Goal: Answer question/provide support: Share knowledge or assist other users

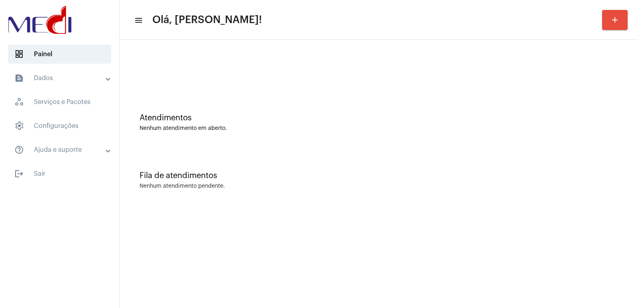
drag, startPoint x: 454, startPoint y: 160, endPoint x: 442, endPoint y: 160, distance: 12.0
click at [454, 160] on div "Fila de atendimentos Nenhum atendimento pendente." at bounding box center [379, 177] width 511 height 58
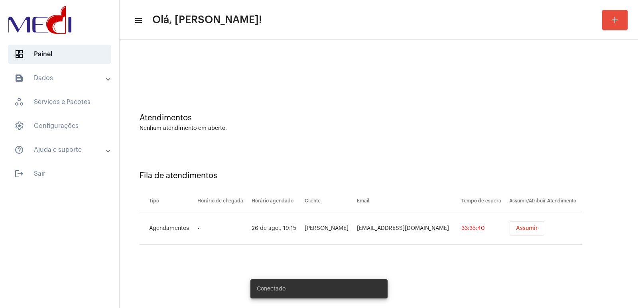
click at [518, 226] on span "Assumir" at bounding box center [527, 229] width 22 height 6
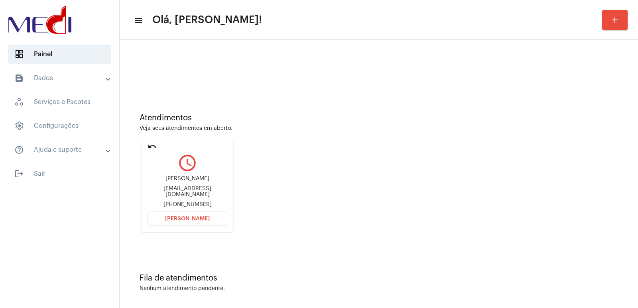
click at [175, 180] on div "Josivaldo Silva Santos" at bounding box center [188, 179] width 80 height 6
copy div "Josivaldo Silva Santos"
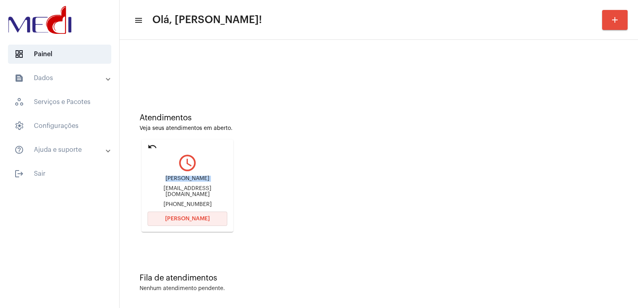
click at [182, 219] on span "Abrir Chamada" at bounding box center [187, 219] width 45 height 6
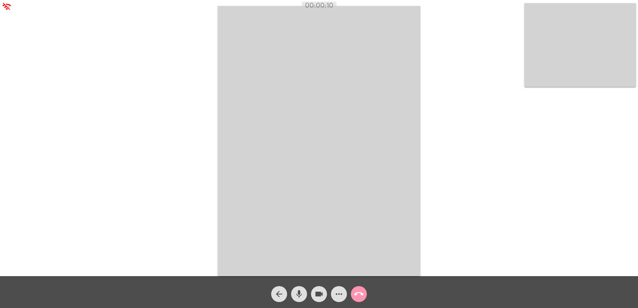
click at [4, 6] on div "00:00:10" at bounding box center [319, 5] width 638 height 7
click at [8, 5] on div "00:00:33" at bounding box center [319, 5] width 638 height 7
drag, startPoint x: 361, startPoint y: 133, endPoint x: 367, endPoint y: 133, distance: 6.0
click at [361, 133] on video at bounding box center [319, 141] width 203 height 270
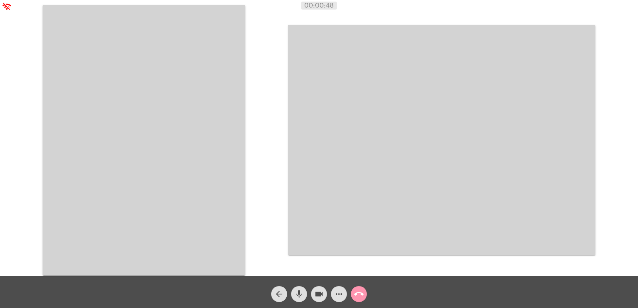
click at [209, 134] on video at bounding box center [144, 140] width 203 height 270
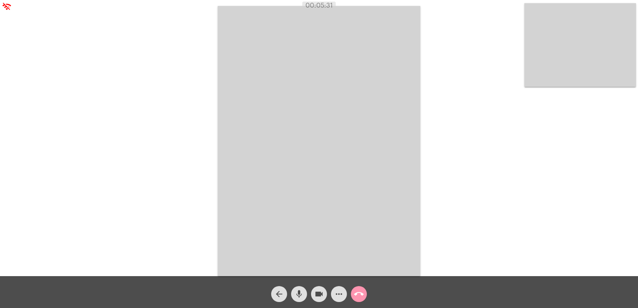
click at [304, 293] on mat-icon "mic" at bounding box center [299, 295] width 10 height 10
click at [315, 293] on mat-icon "videocam" at bounding box center [319, 295] width 10 height 10
click at [479, 66] on div "Acessando Câmera e Microfone..." at bounding box center [319, 140] width 637 height 276
click at [297, 234] on video at bounding box center [319, 141] width 203 height 270
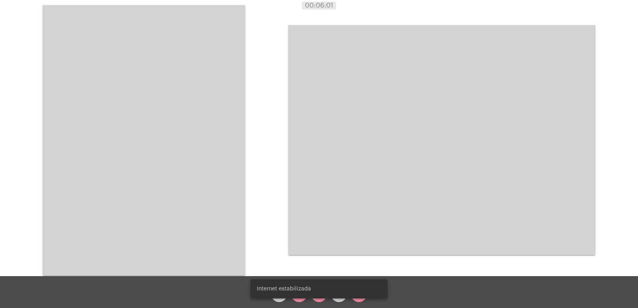
click at [199, 162] on video at bounding box center [144, 140] width 203 height 270
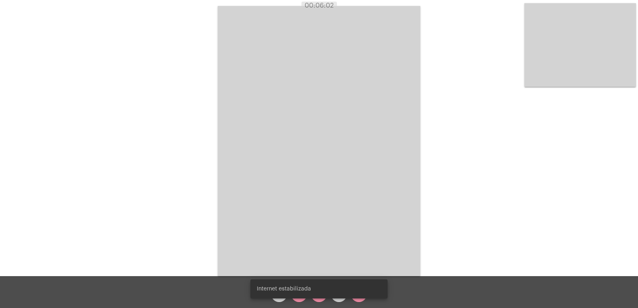
drag, startPoint x: 299, startPoint y: 297, endPoint x: 303, endPoint y: 296, distance: 4.2
click at [301, 296] on snack-bar-container "Internet estabilizada" at bounding box center [318, 289] width 137 height 19
click at [315, 288] on simple-snack-bar "Internet estabilizada" at bounding box center [319, 289] width 124 height 8
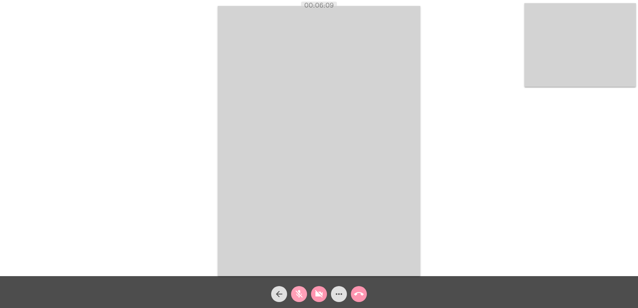
click at [300, 291] on mat-icon "mic_off" at bounding box center [299, 295] width 10 height 10
click at [322, 293] on mat-icon "videocam_off" at bounding box center [319, 295] width 10 height 10
click at [337, 295] on mat-icon "more_horiz" at bounding box center [339, 295] width 10 height 10
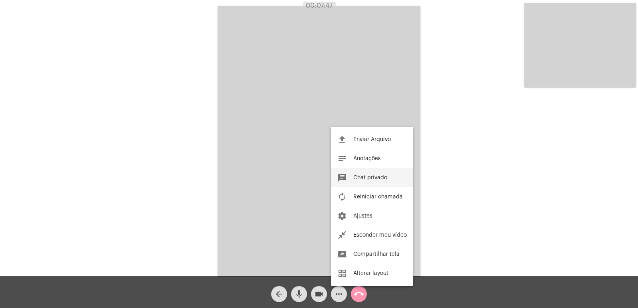
click at [373, 174] on button "chat Chat privado" at bounding box center [372, 177] width 82 height 19
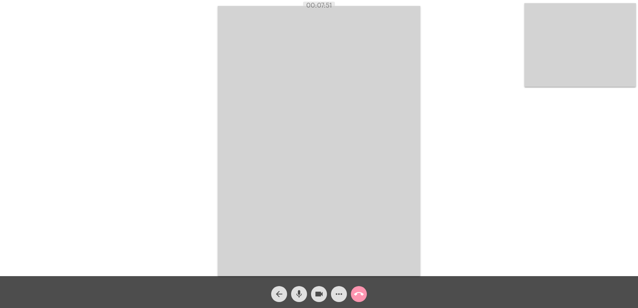
click at [332, 293] on button "more_horiz" at bounding box center [339, 294] width 16 height 16
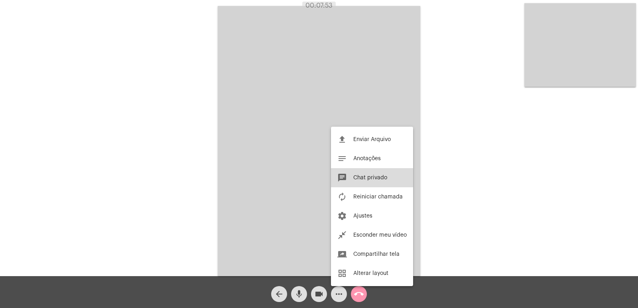
click at [354, 176] on span "Chat privado" at bounding box center [370, 178] width 34 height 6
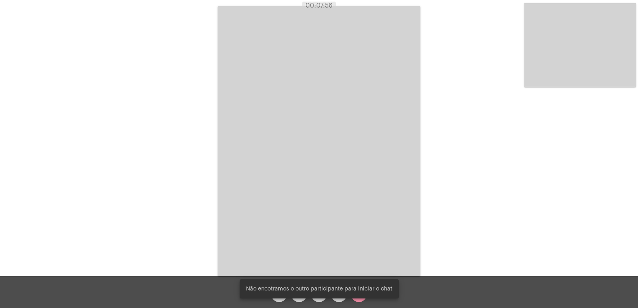
click at [364, 228] on video at bounding box center [319, 141] width 203 height 270
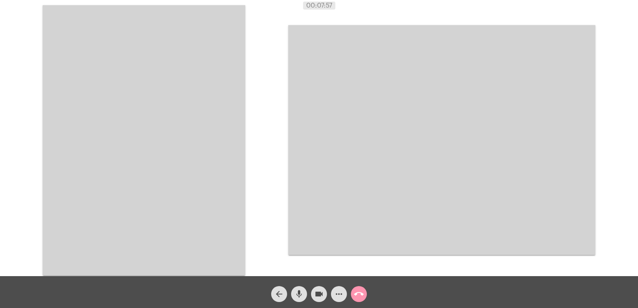
drag, startPoint x: 242, startPoint y: 193, endPoint x: 280, endPoint y: 248, distance: 66.3
click at [243, 193] on video at bounding box center [144, 140] width 203 height 270
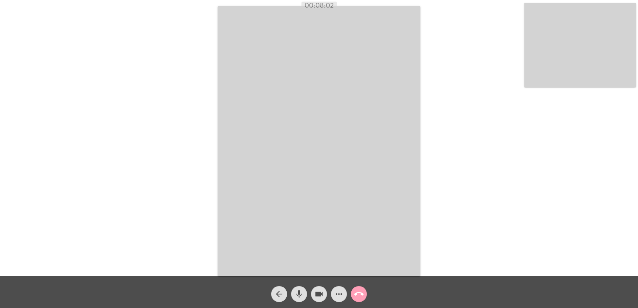
click at [357, 294] on mat-icon "call_end" at bounding box center [359, 295] width 10 height 10
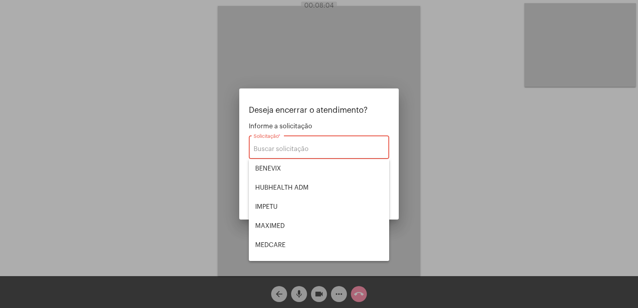
scroll to position [80, 0]
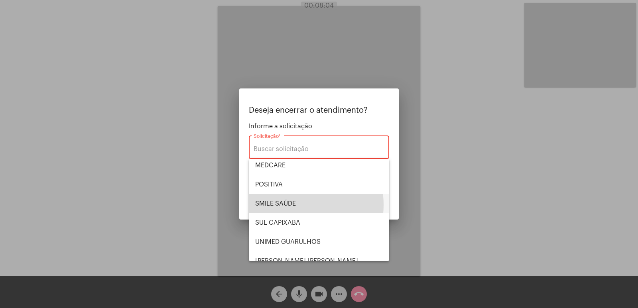
click at [286, 205] on span "SMILE SAÚDE" at bounding box center [319, 203] width 128 height 19
type input "SMILE SAÚDE"
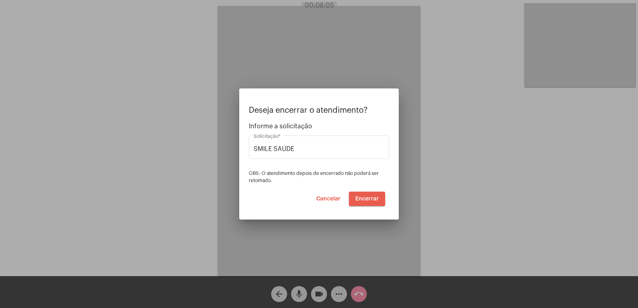
click at [369, 199] on span "Encerrar" at bounding box center [367, 199] width 24 height 6
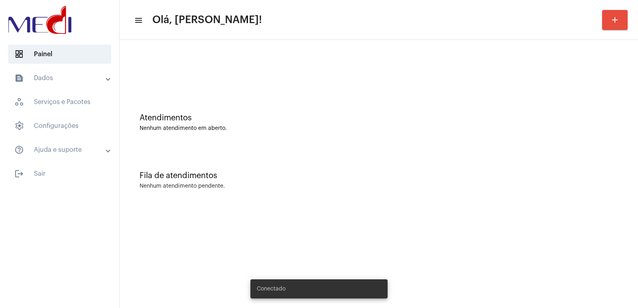
click at [448, 199] on div "Fila de atendimentos Nenhum atendimento pendente." at bounding box center [379, 177] width 511 height 58
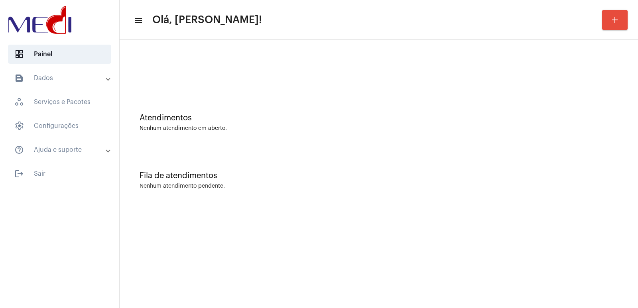
click at [405, 215] on mat-sidenav-content "menu Olá, Vivian! add Atendimentos Nenhum atendimento em aberto. Fila de atendi…" at bounding box center [379, 154] width 519 height 308
drag, startPoint x: 495, startPoint y: 124, endPoint x: 292, endPoint y: 56, distance: 213.4
click at [442, 106] on div "Atendimentos Nenhum atendimento em aberto." at bounding box center [379, 119] width 511 height 58
click at [400, 227] on mat-sidenav-content "menu Olá, Vivian! add Atendimentos Nenhum atendimento em aberto. Fila de atendi…" at bounding box center [379, 154] width 519 height 308
click at [376, 121] on div "Atendimentos" at bounding box center [379, 118] width 479 height 9
